Goal: Check status: Check status

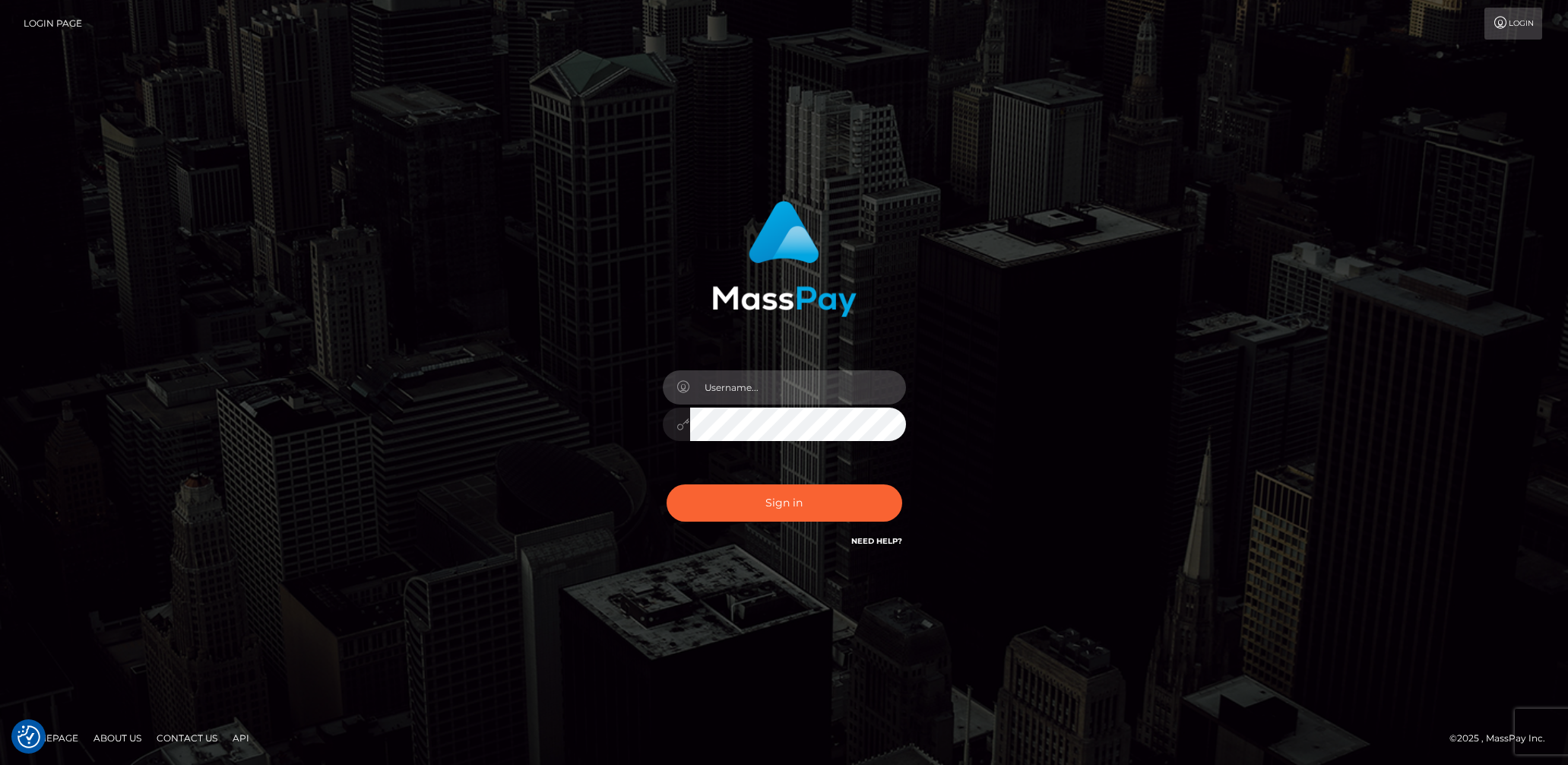
click at [775, 401] on input "text" at bounding box center [798, 387] width 216 height 34
type input "lady.v"
click at [791, 485] on button "Sign in" at bounding box center [784, 502] width 235 height 37
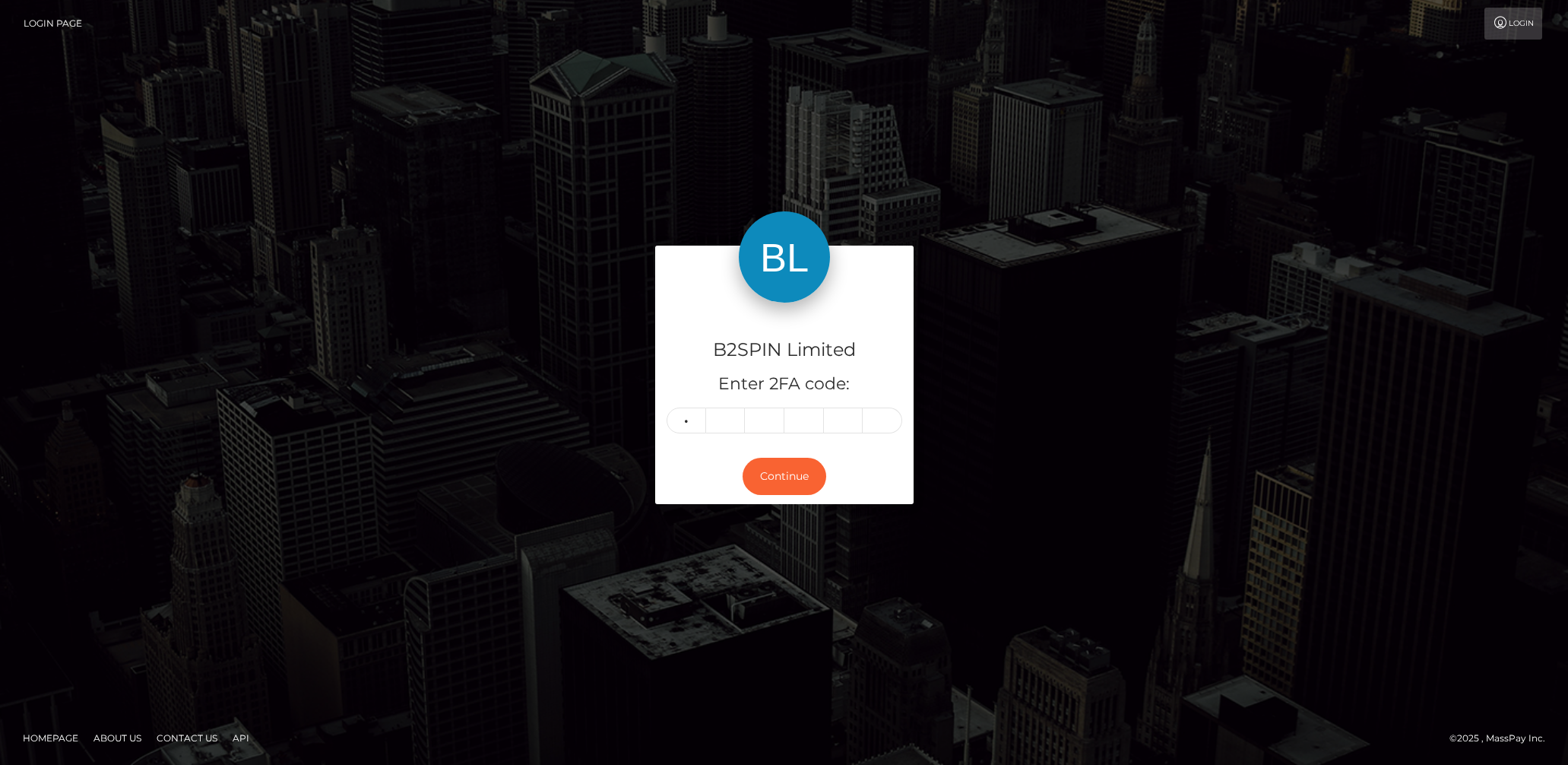
type input "7"
type input "9"
type input "6"
type input "0"
type input "7"
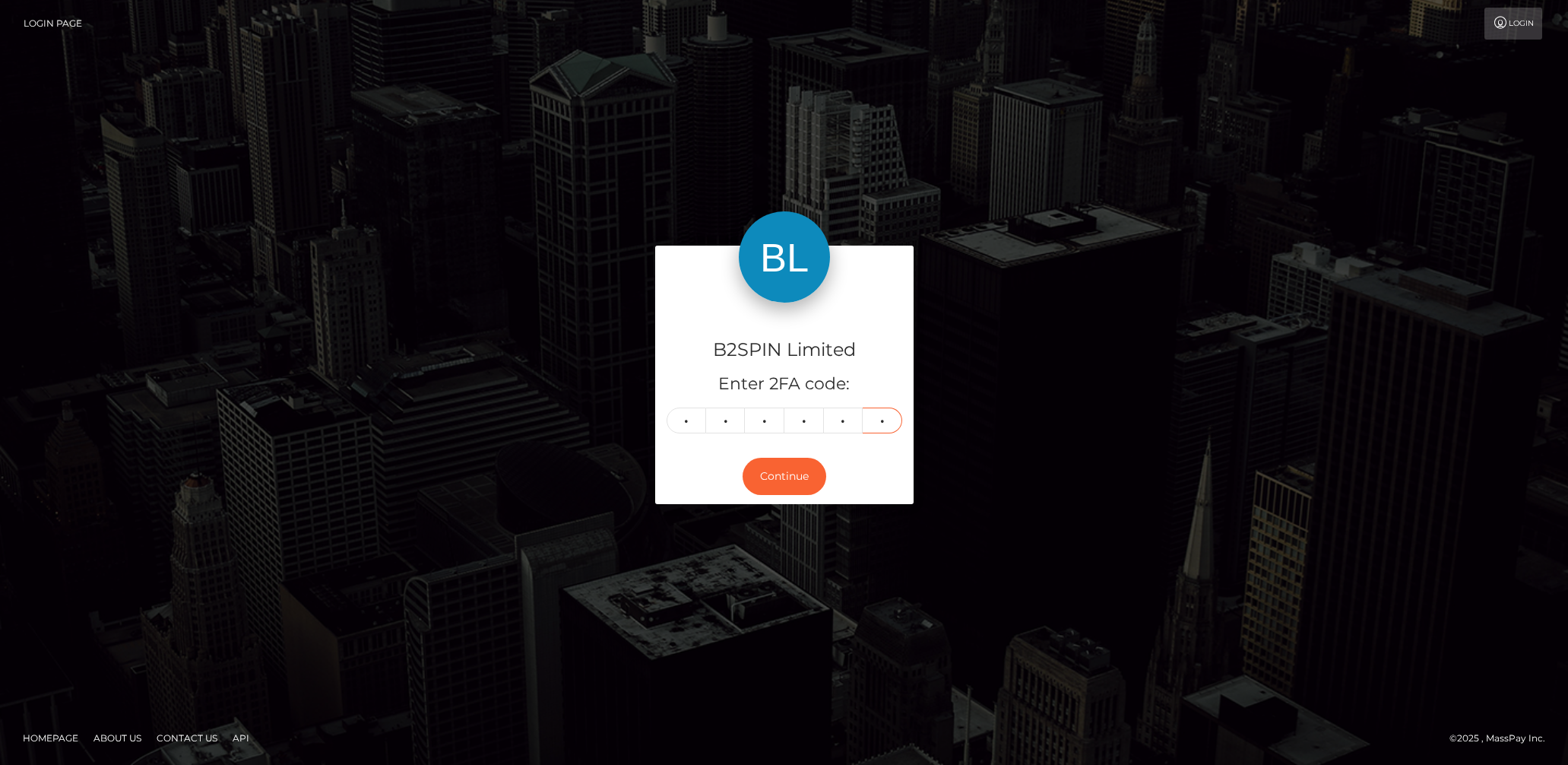
type input "2"
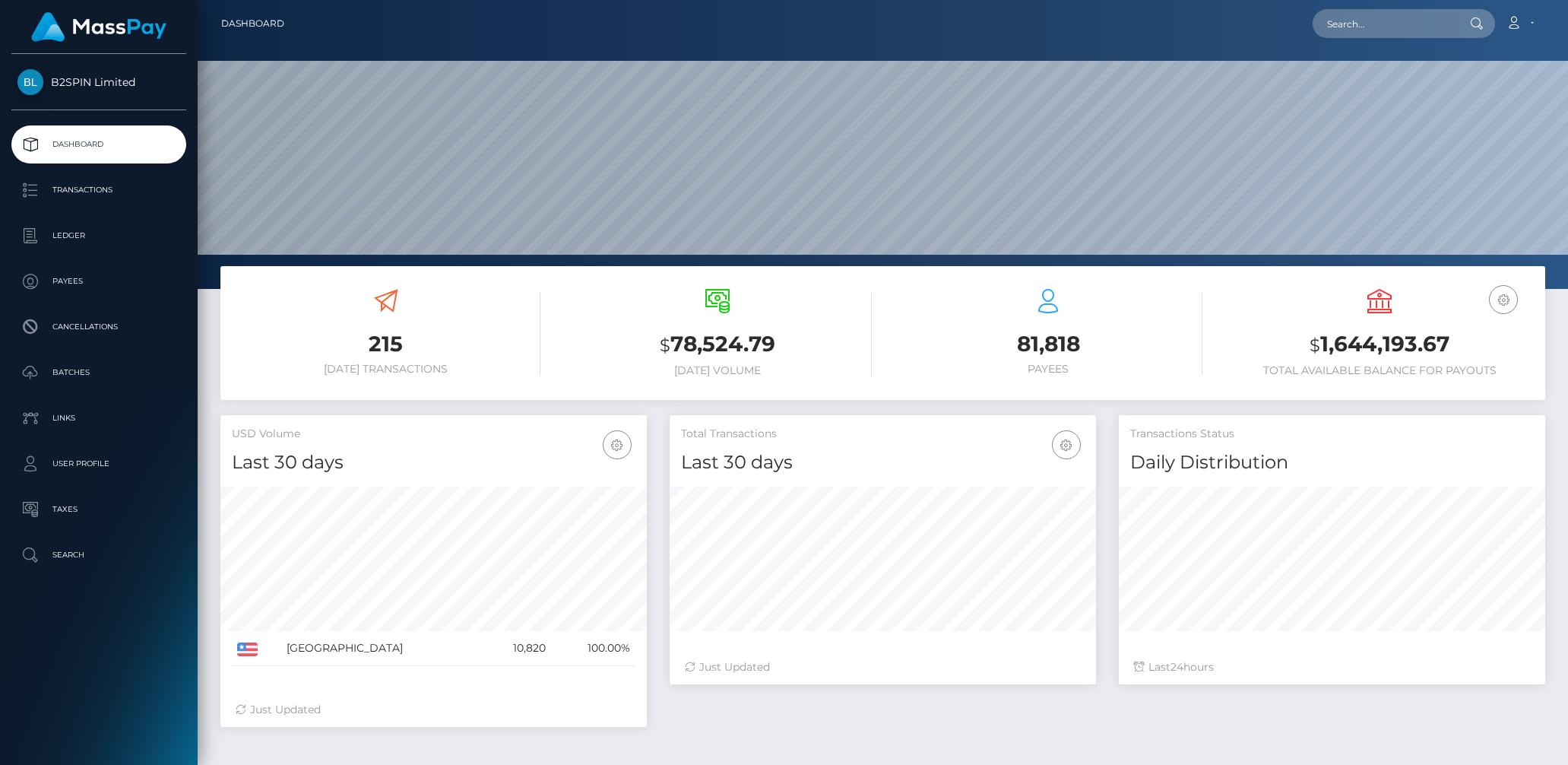
scroll to position [269, 426]
click at [1363, 346] on h3 "$ 1,644,193.67" at bounding box center [1379, 344] width 309 height 31
copy h3 "1,644,193.67"
